Goal: Information Seeking & Learning: Check status

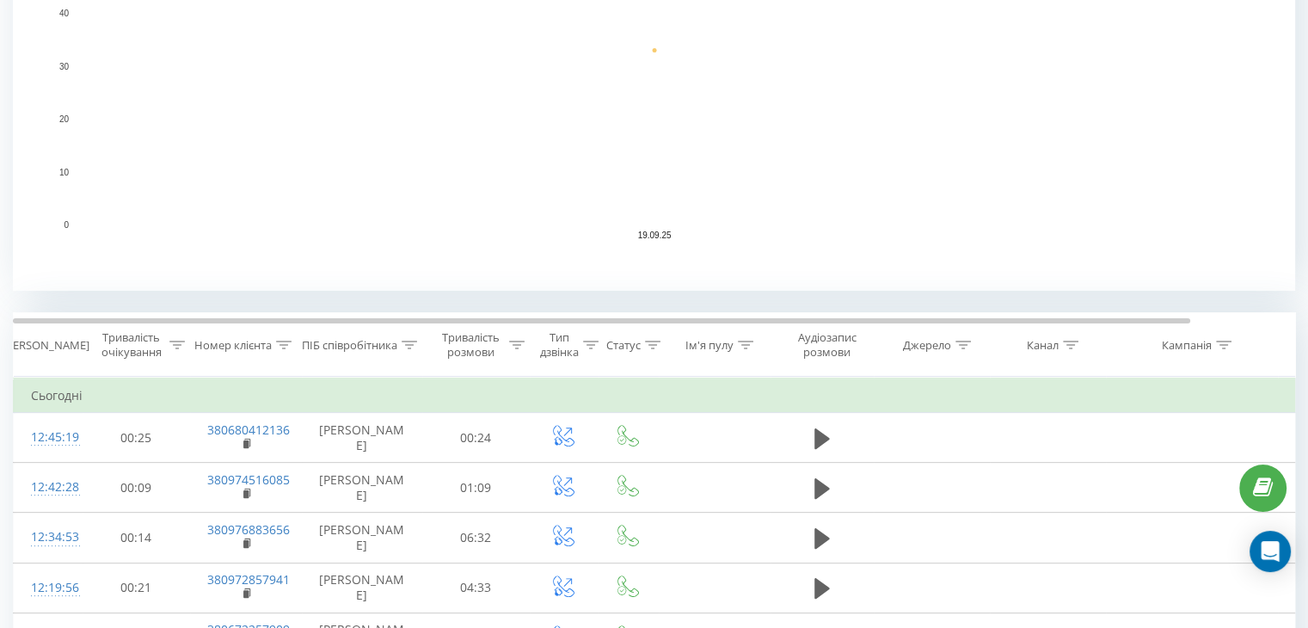
scroll to position [602, 0]
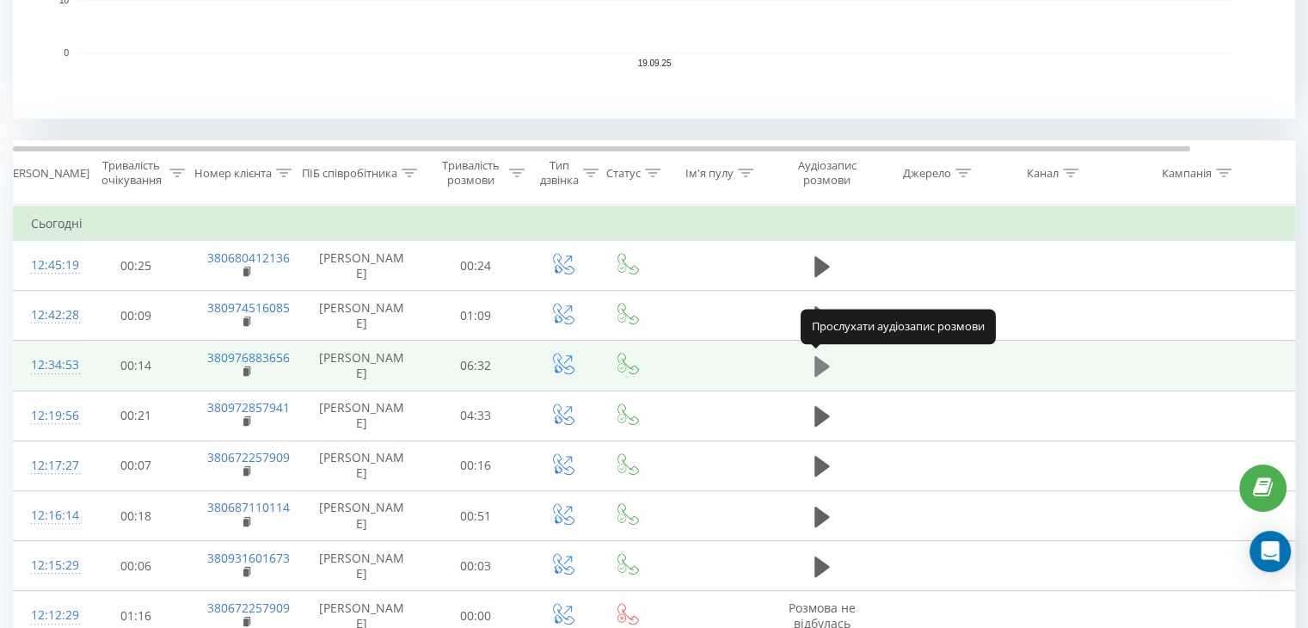
click at [824, 365] on icon at bounding box center [821, 366] width 15 height 21
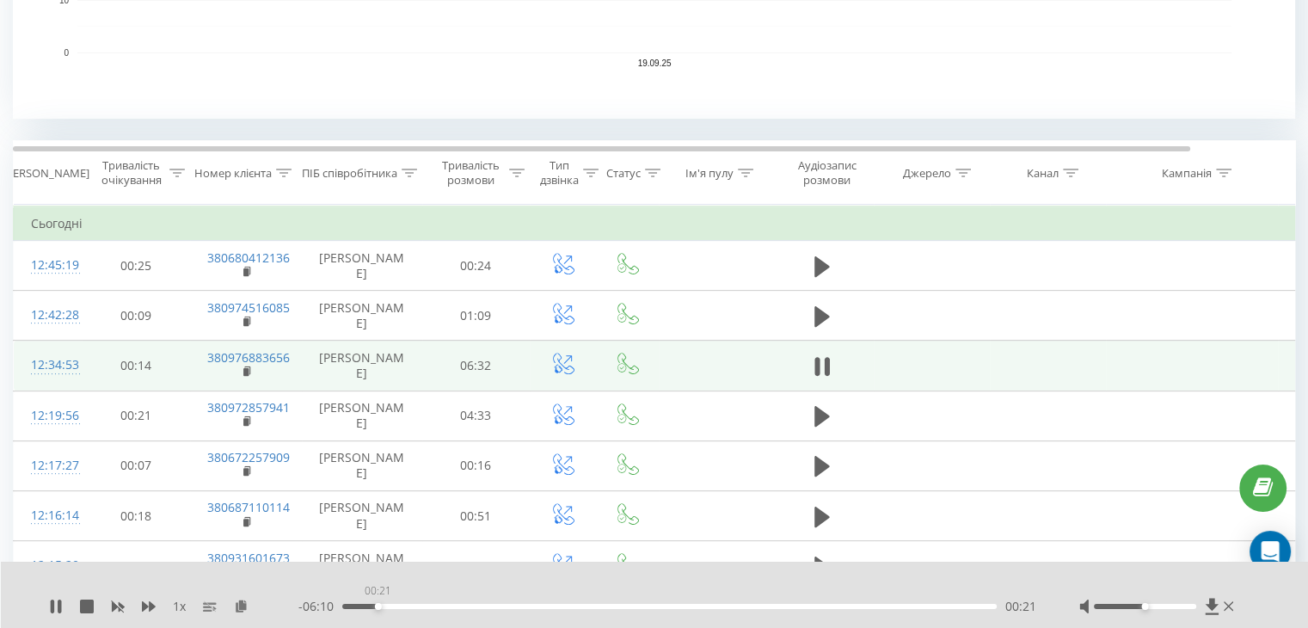
drag, startPoint x: 357, startPoint y: 604, endPoint x: 395, endPoint y: 604, distance: 38.7
click at [395, 604] on div "00:21" at bounding box center [669, 605] width 654 height 5
drag, startPoint x: 395, startPoint y: 604, endPoint x: 436, endPoint y: 612, distance: 41.1
click at [436, 612] on div "- 05:48 00:44 00:44" at bounding box center [667, 605] width 738 height 17
click at [815, 364] on icon at bounding box center [816, 366] width 5 height 19
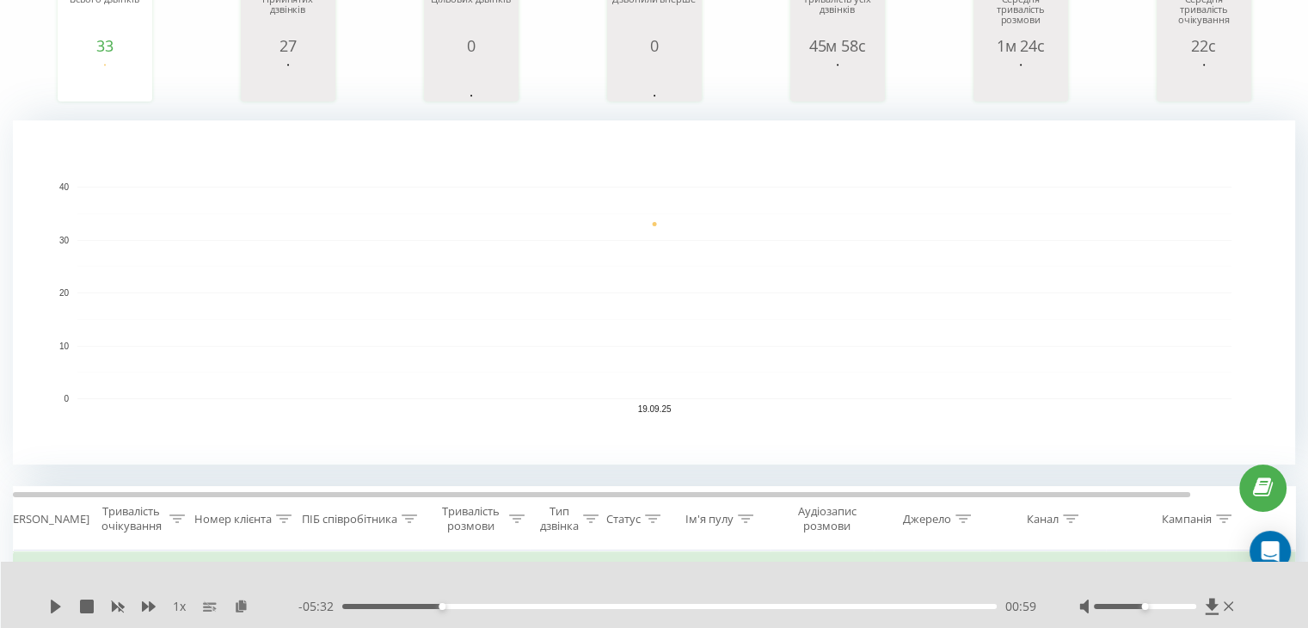
scroll to position [0, 0]
